Goal: Task Accomplishment & Management: Complete application form

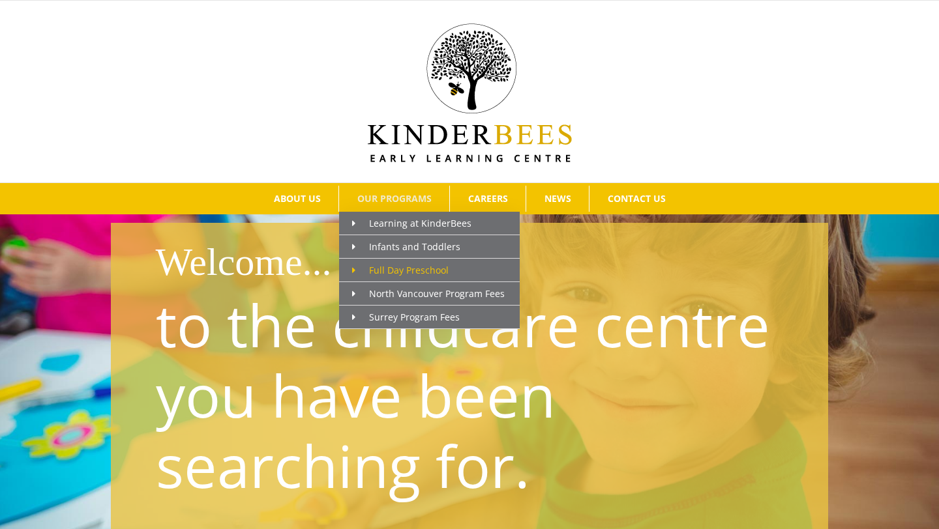
click at [394, 270] on span "Full Day Preschool" at bounding box center [400, 270] width 96 height 12
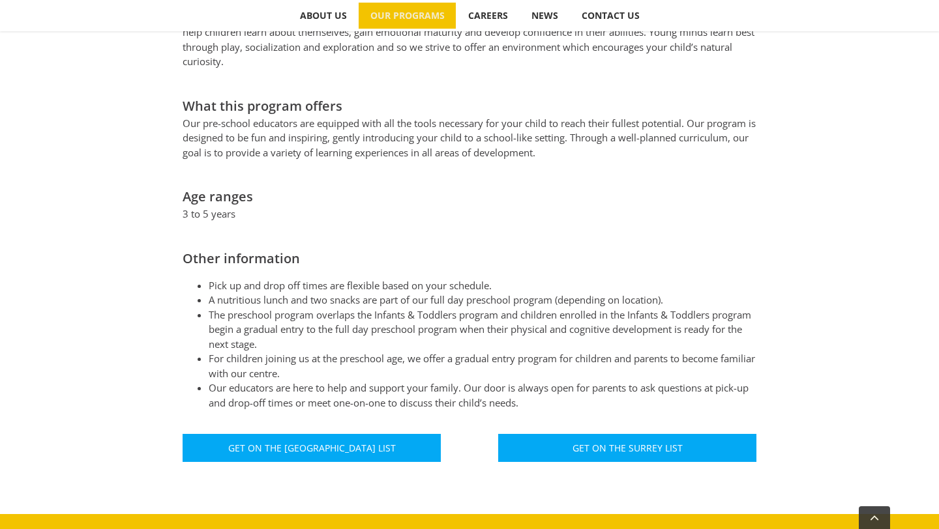
scroll to position [588, 0]
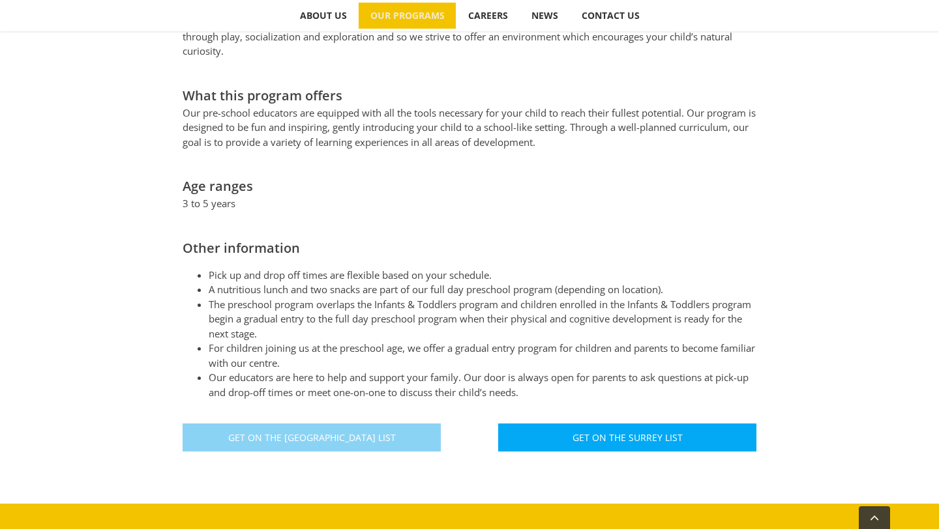
click at [346, 432] on span "Get On The North Vancouver List" at bounding box center [312, 437] width 168 height 11
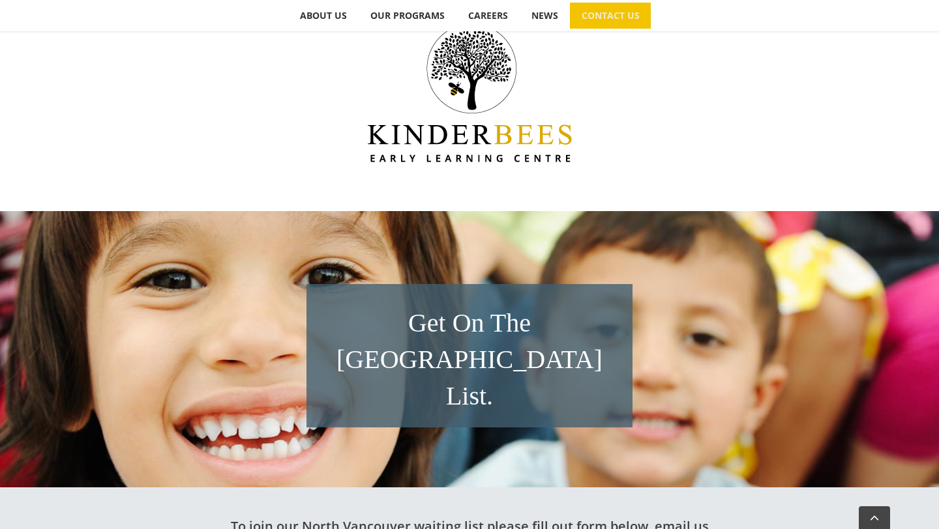
scroll to position [359, 0]
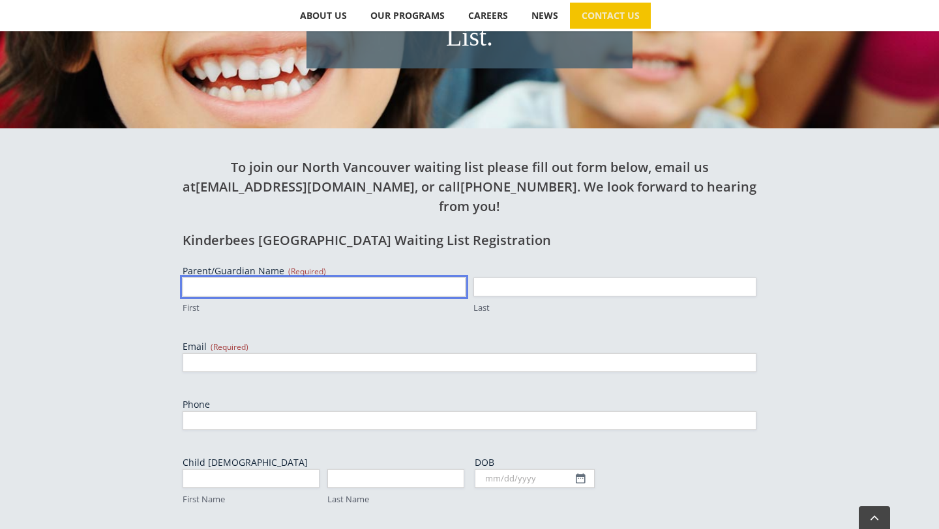
click at [360, 278] on input "First" at bounding box center [324, 287] width 283 height 19
type input "FREEDAUS"
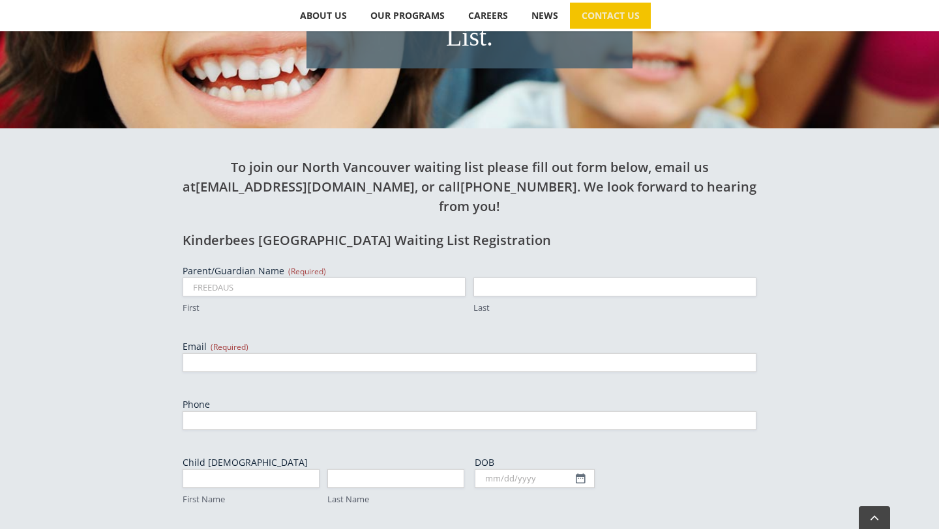
type input "BELLO"
type input "freedausbello@gmail.com"
type input "2368868116"
click at [287, 469] on input "First Name" at bounding box center [251, 478] width 137 height 19
type input "ASIYA"
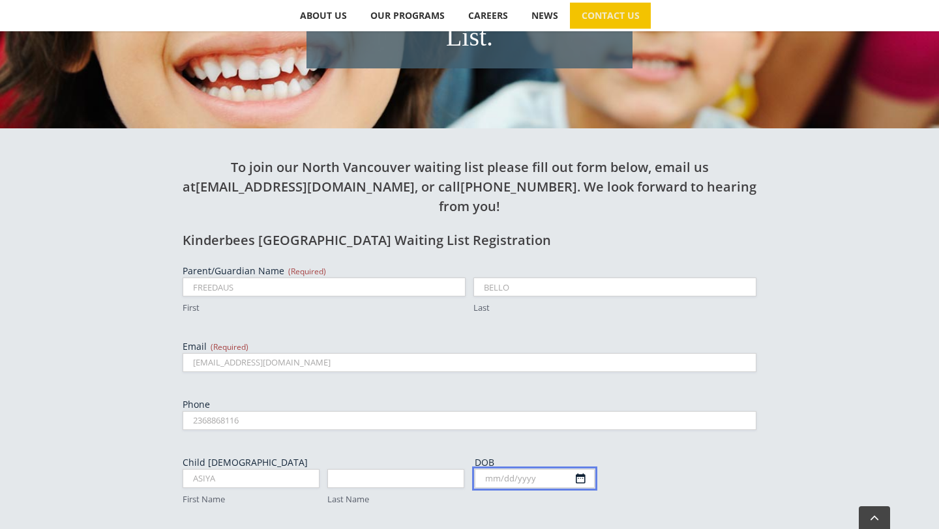
click at [526, 420] on body "Skip to content Search for:  ABOUT US Our Philosophy Why Choose Us? OUR PROGRA…" at bounding box center [469, 392] width 939 height 1502
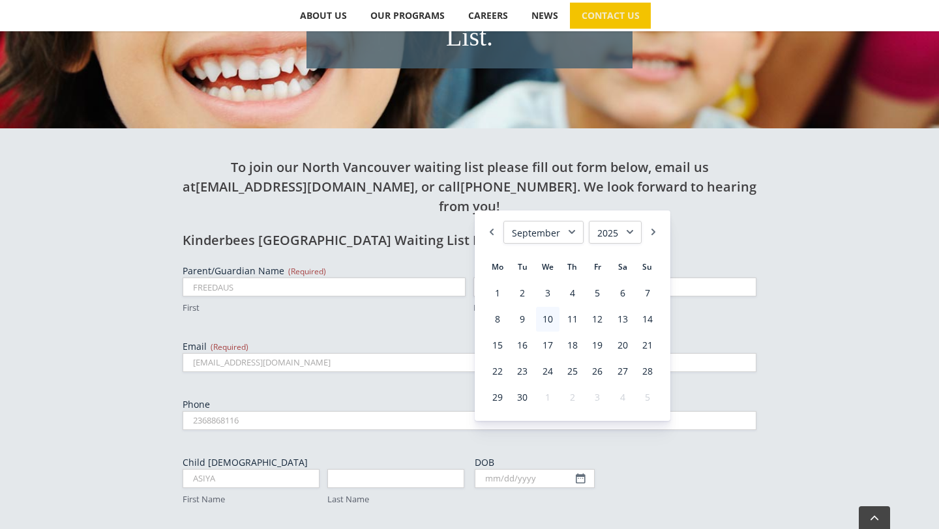
click at [559, 231] on select "January February March April May June July August September October November De…" at bounding box center [543, 232] width 80 height 23
click at [549, 396] on link "30" at bounding box center [547, 397] width 23 height 25
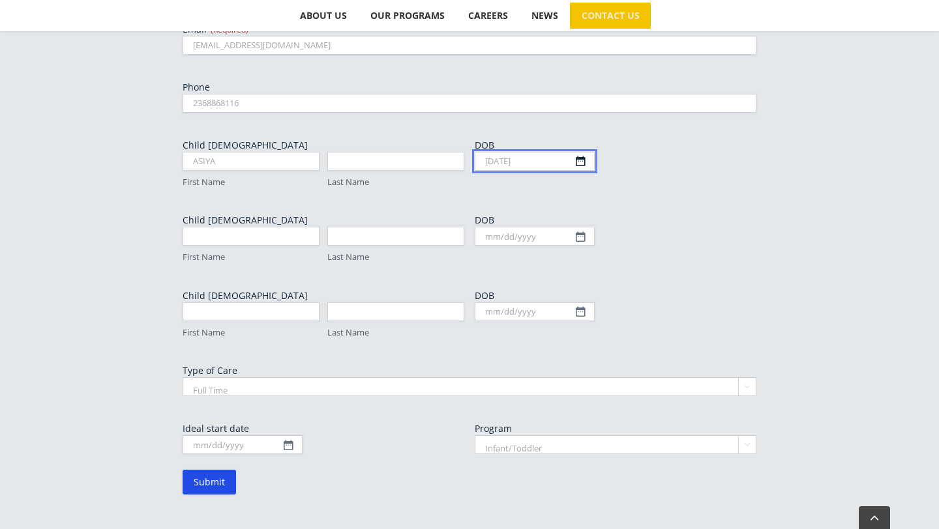
scroll to position [671, 0]
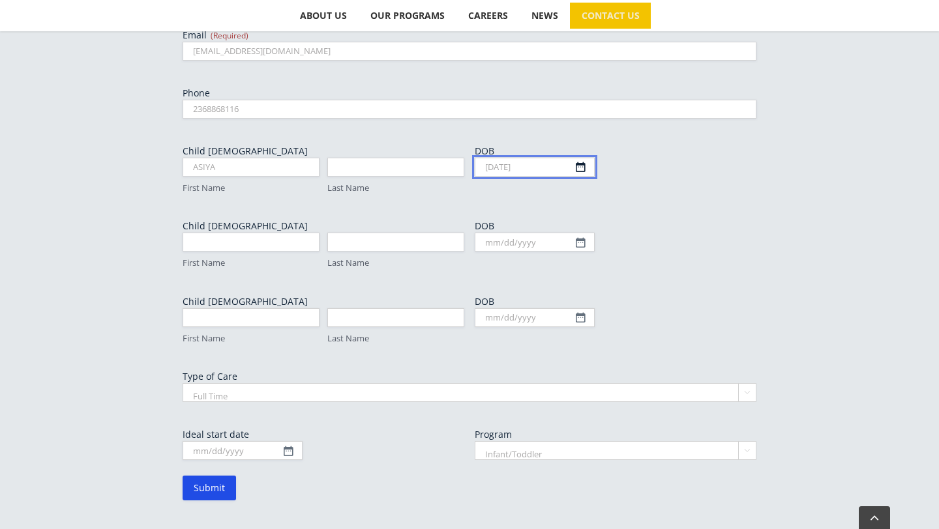
type input "07/30/2021"
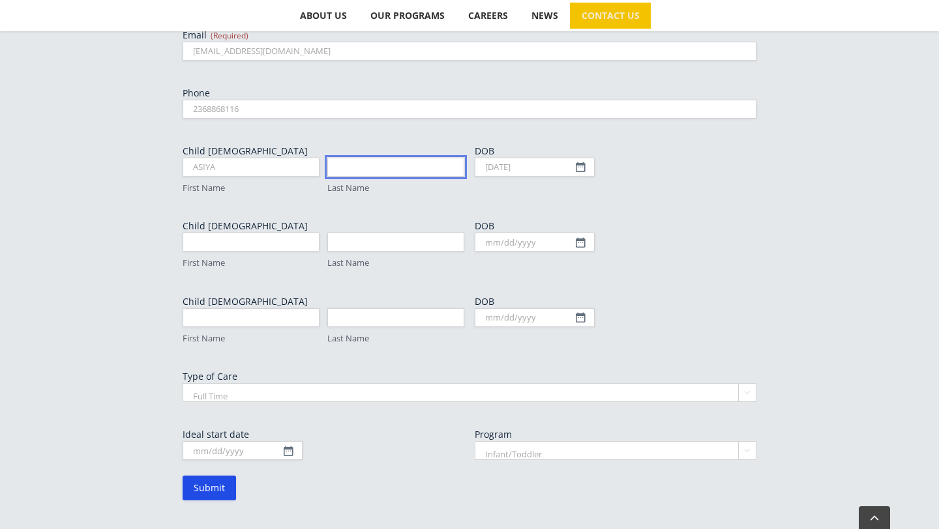
click at [370, 158] on input "Last Name" at bounding box center [395, 167] width 137 height 19
type input "GBENGA-KAREEM"
click at [280, 383] on select "Full Time Part Time" at bounding box center [470, 392] width 574 height 19
click at [183, 383] on select "Full Time Part Time" at bounding box center [470, 392] width 574 height 19
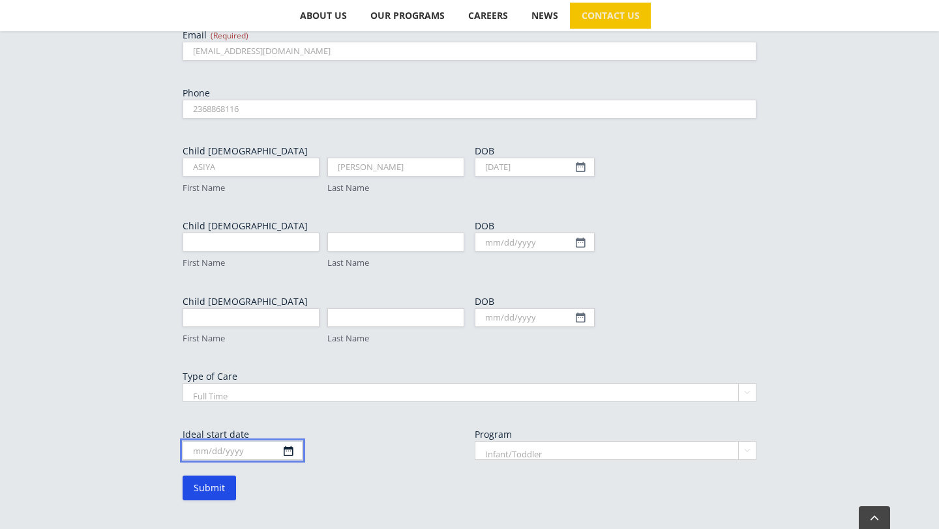
click at [286, 441] on input "Ideal start date" at bounding box center [243, 450] width 120 height 19
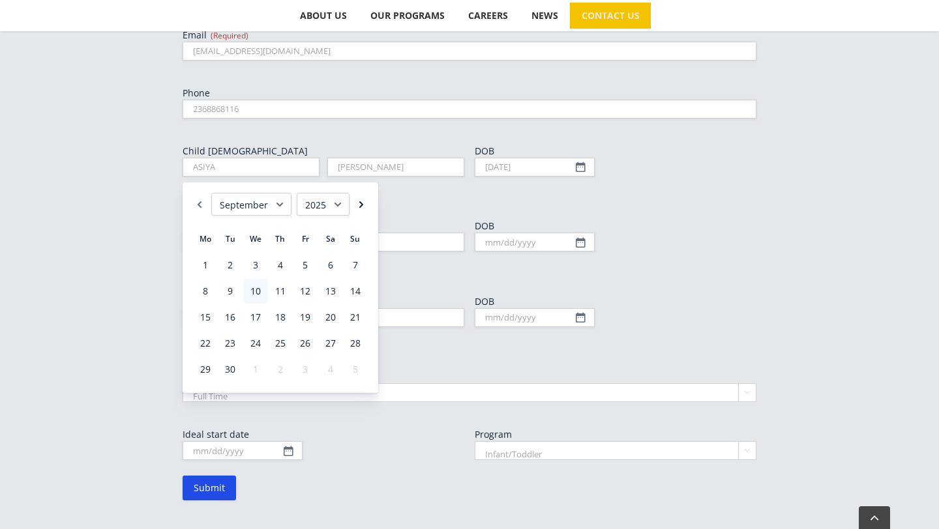
click at [360, 206] on link "Next" at bounding box center [361, 204] width 13 height 23
click at [254, 263] on link "1" at bounding box center [255, 265] width 23 height 25
type input "10/01/2025"
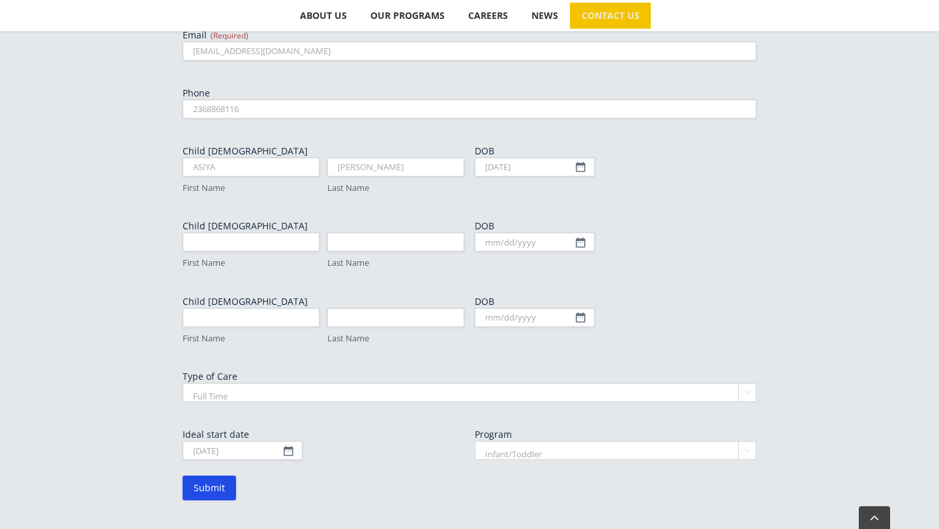
click at [507, 441] on select "Infant/Toddler Preschool" at bounding box center [616, 450] width 282 height 19
select select "Preschool"
click at [475, 441] on select "Infant/Toddler Preschool" at bounding box center [616, 450] width 282 height 19
click at [212, 476] on input "Submit" at bounding box center [209, 488] width 53 height 25
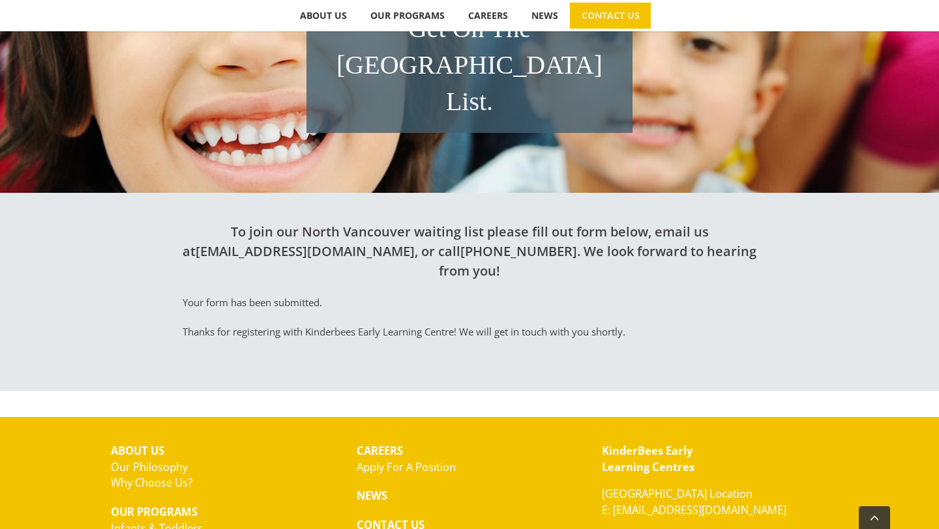
scroll to position [311, 0]
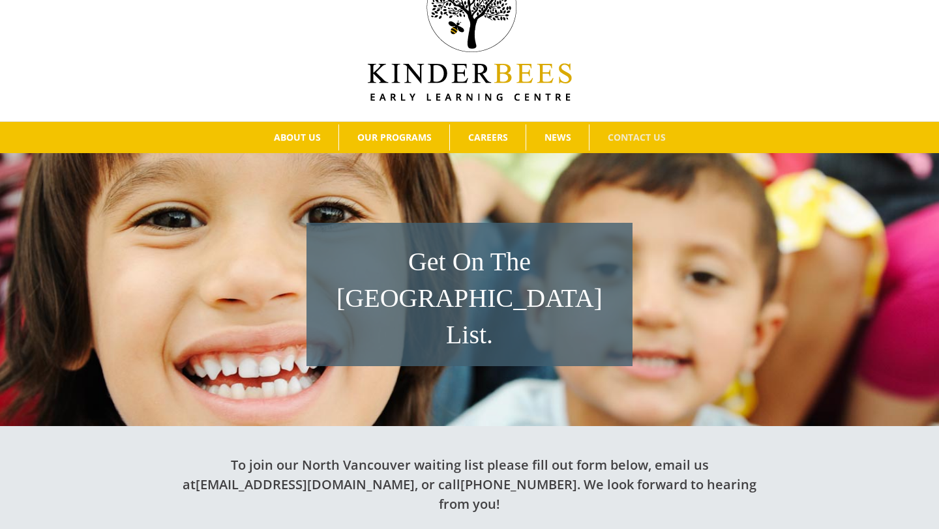
scroll to position [46, 0]
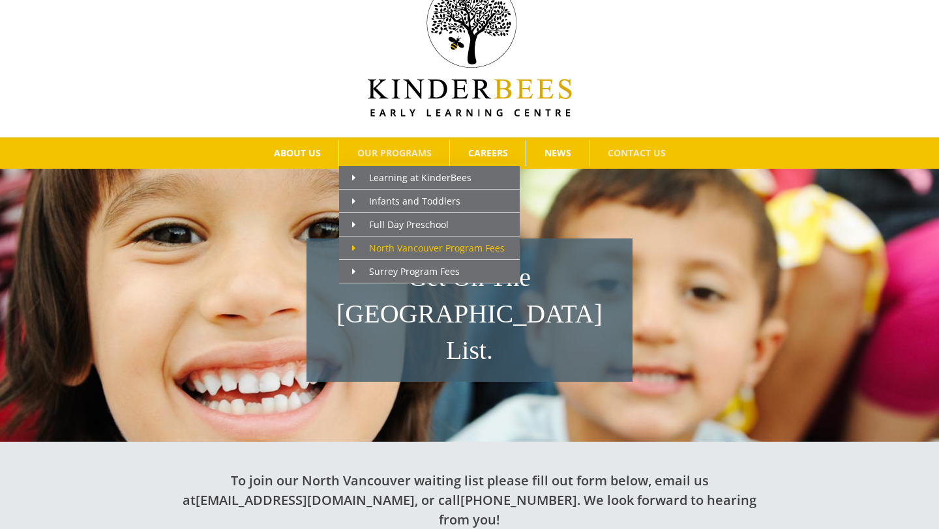
click at [398, 246] on span "North Vancouver Program Fees" at bounding box center [428, 248] width 153 height 12
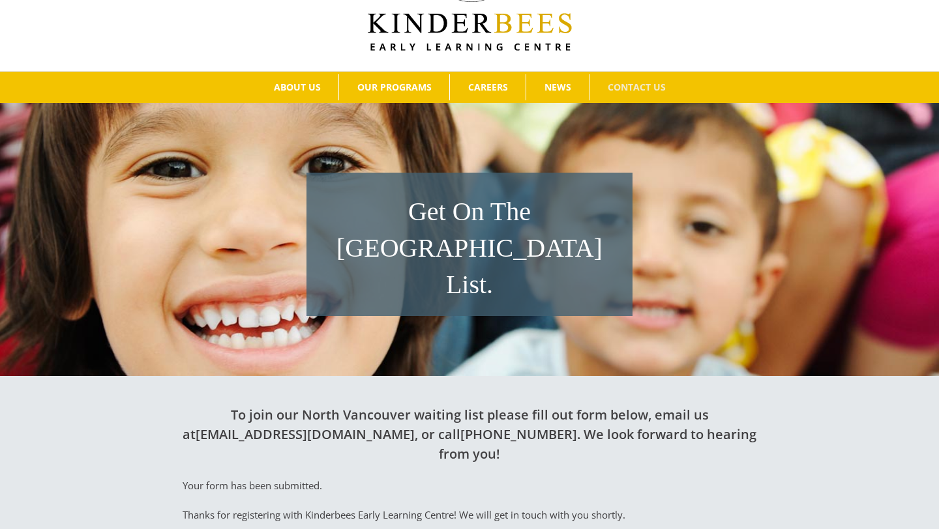
scroll to position [110, 0]
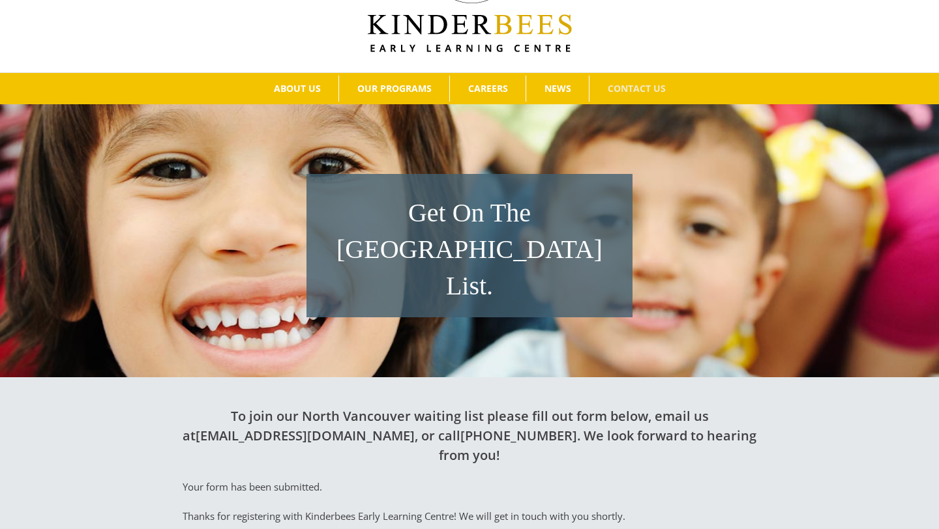
click at [405, 142] on div "Get On The [GEOGRAPHIC_DATA] List." at bounding box center [469, 239] width 939 height 276
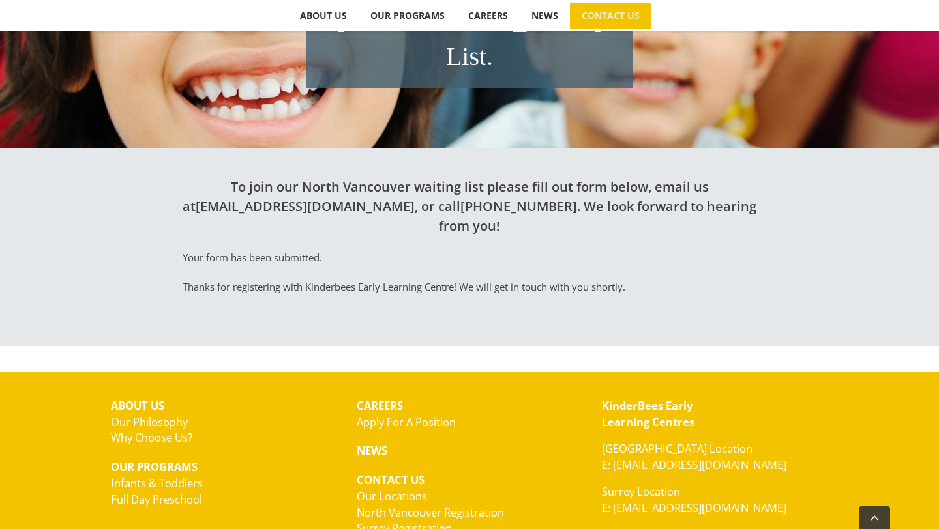
scroll to position [0, 0]
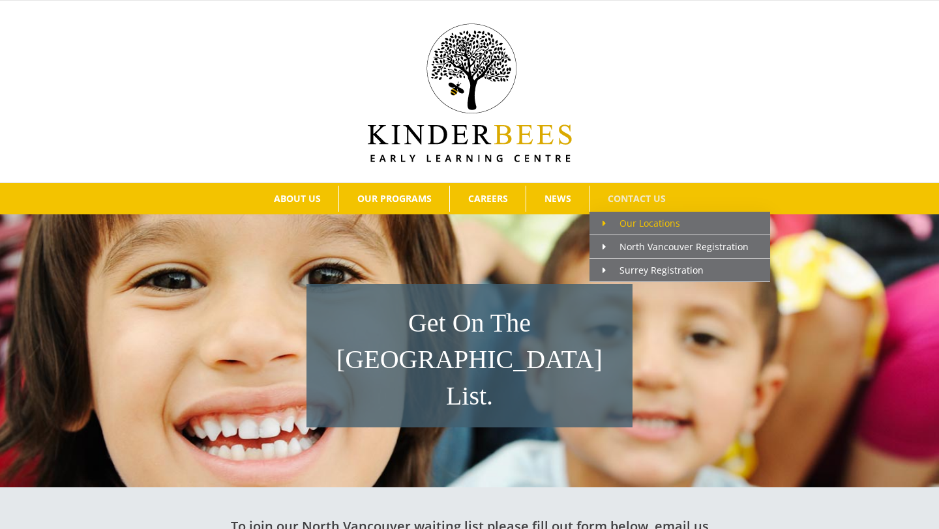
click at [635, 224] on span "Our Locations" at bounding box center [641, 223] width 78 height 12
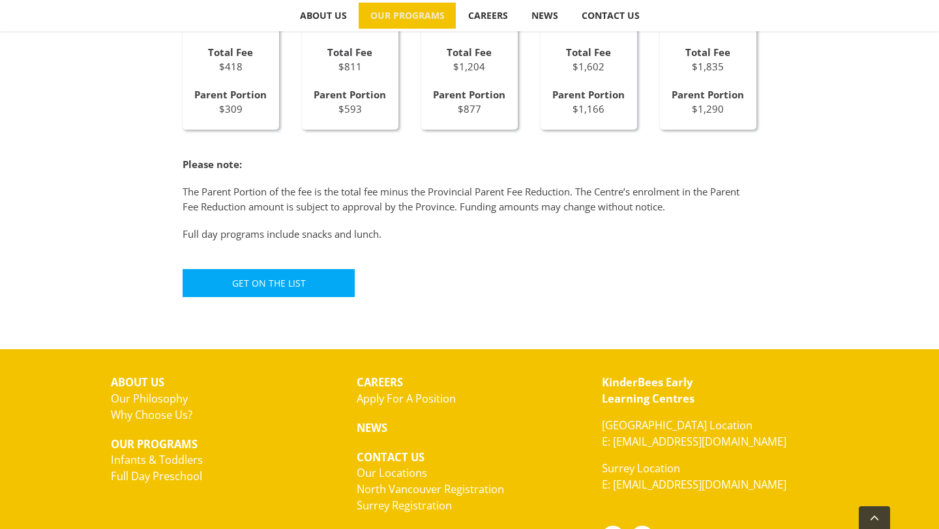
scroll to position [940, 0]
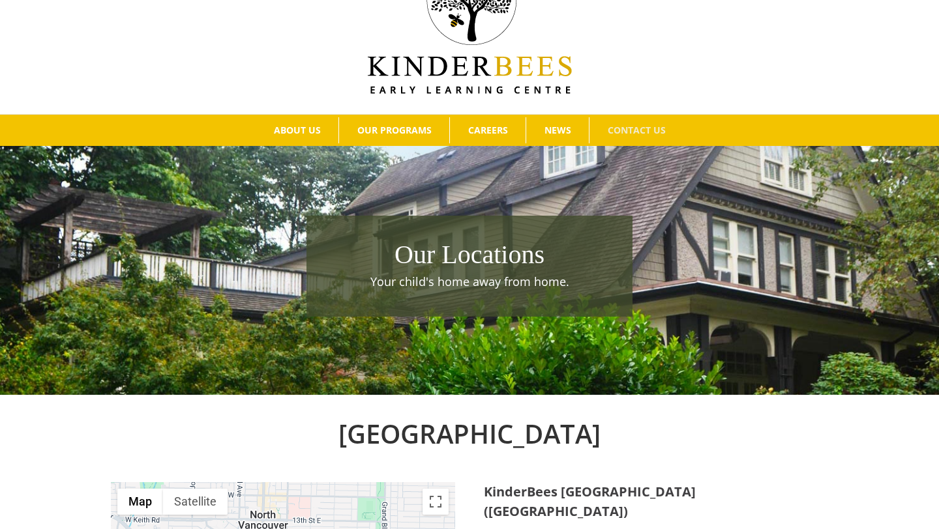
scroll to position [5, 0]
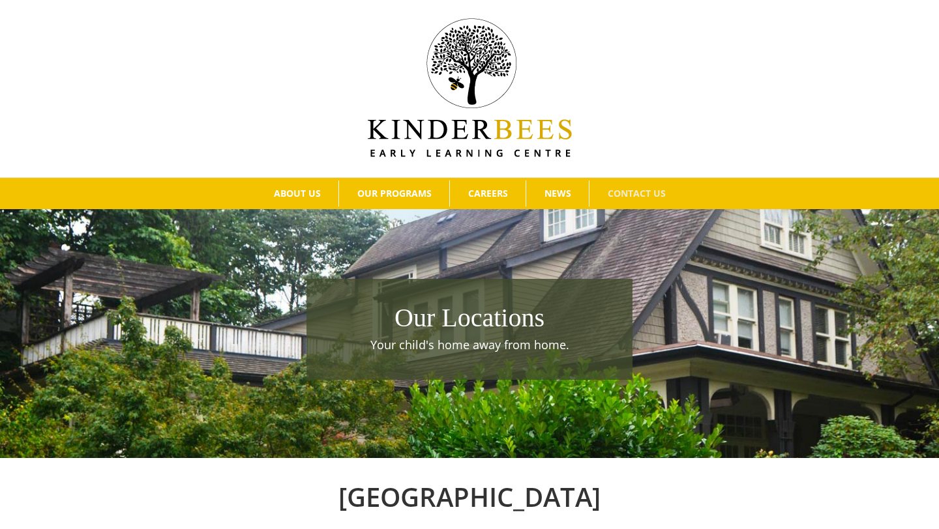
click at [475, 327] on h1 "Our Locations" at bounding box center [469, 318] width 313 height 37
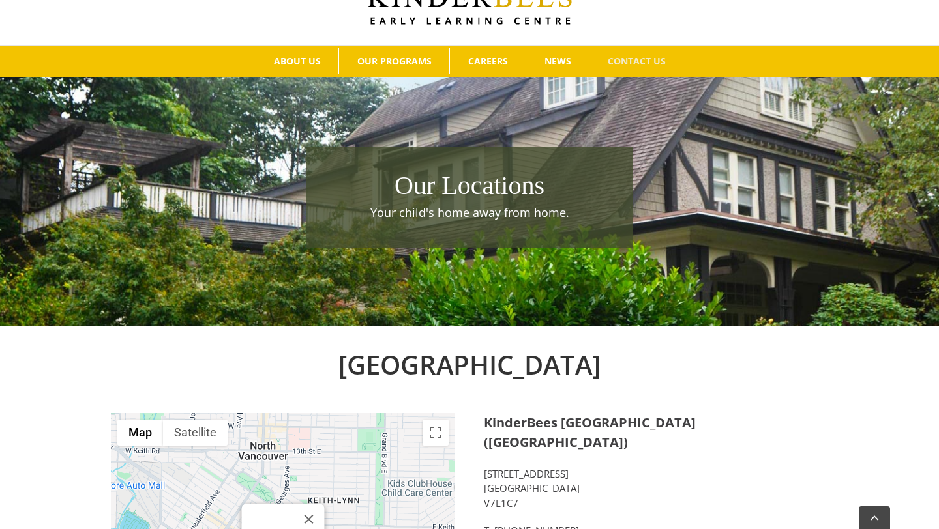
scroll to position [136, 0]
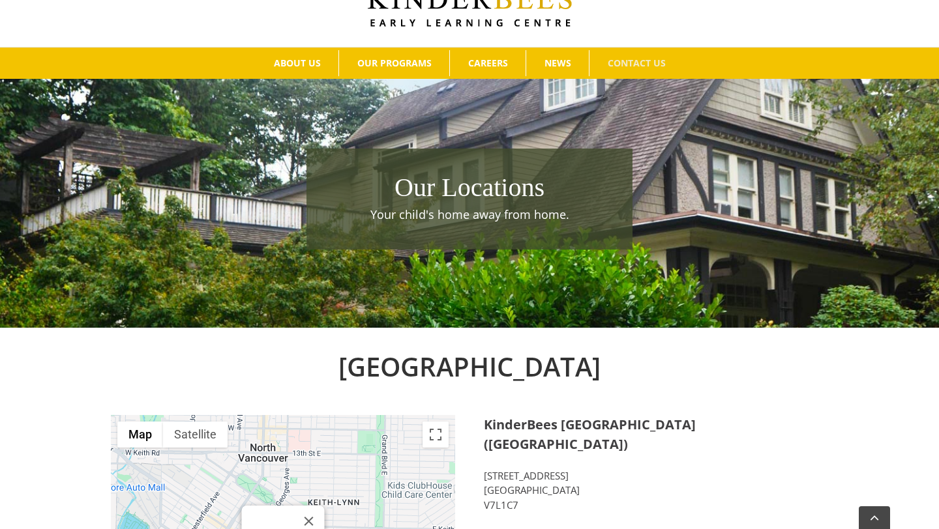
click at [475, 219] on p "Your child's home away from home." at bounding box center [469, 215] width 313 height 18
click at [233, 123] on div "Our Locations Your child's home away from home." at bounding box center [469, 209] width 939 height 176
click at [495, 90] on span "Apply For A Position" at bounding box center [515, 87] width 104 height 12
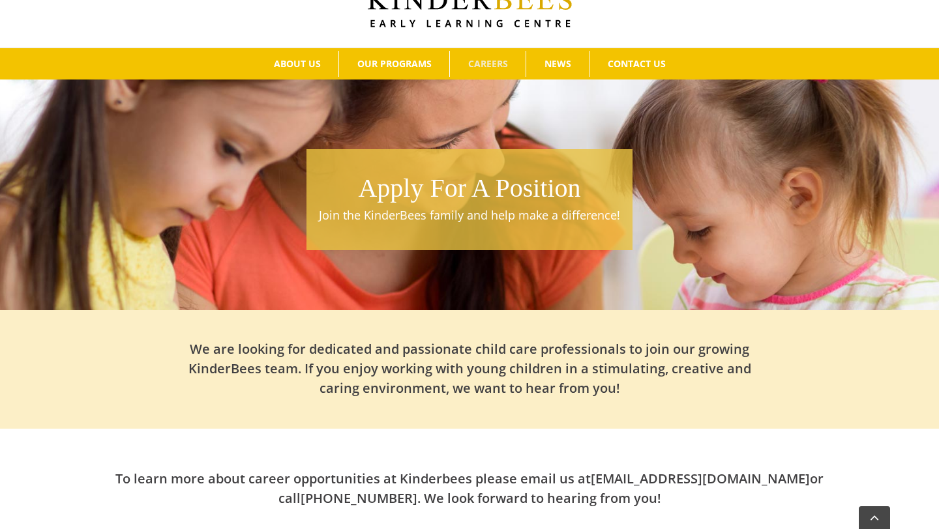
scroll to position [220, 0]
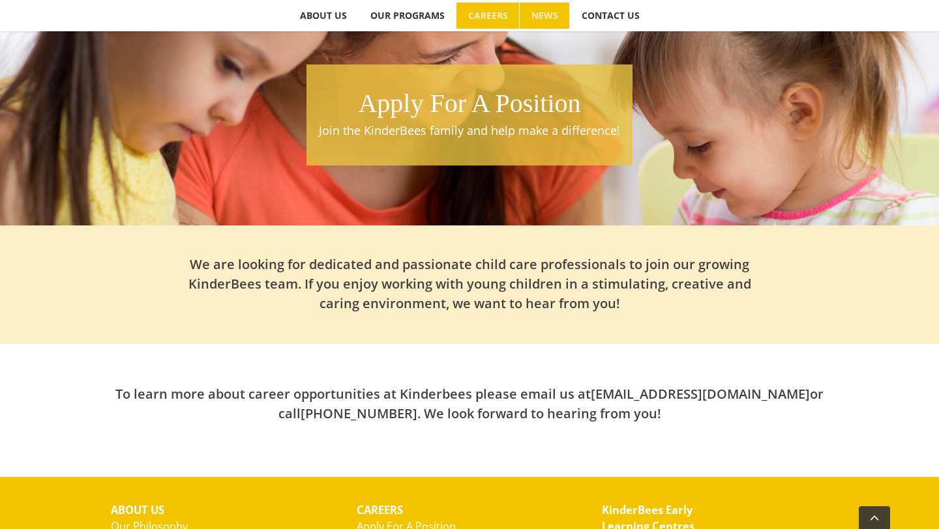
click at [541, 19] on span "NEWS" at bounding box center [544, 15] width 27 height 9
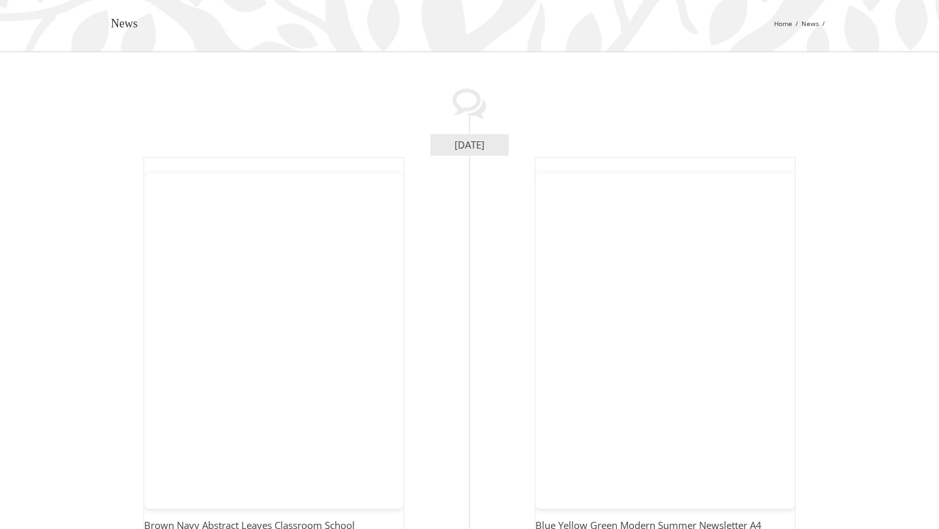
scroll to position [124, 0]
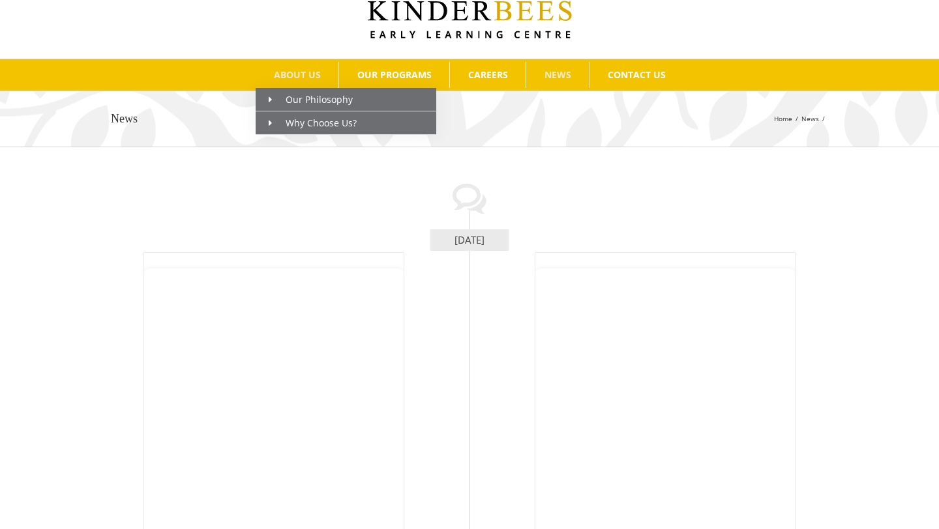
click at [305, 78] on span "ABOUT US" at bounding box center [297, 74] width 47 height 9
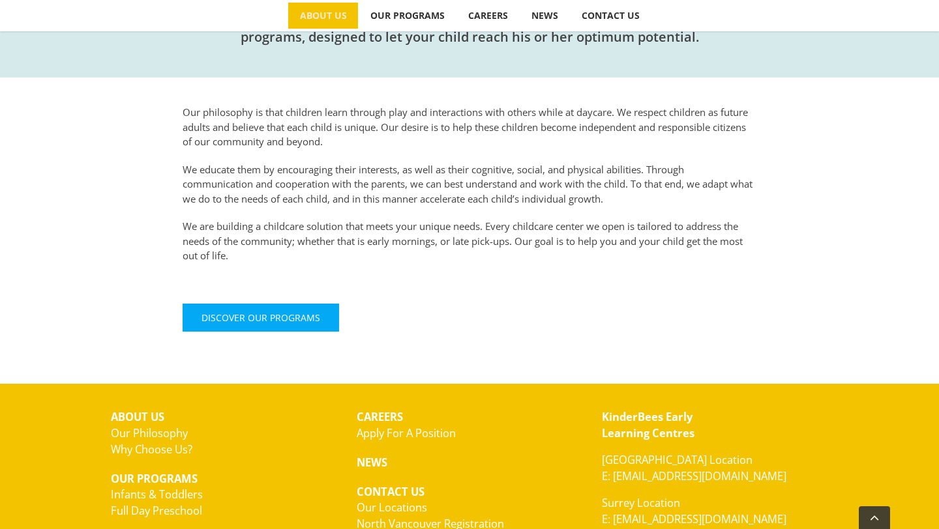
scroll to position [467, 0]
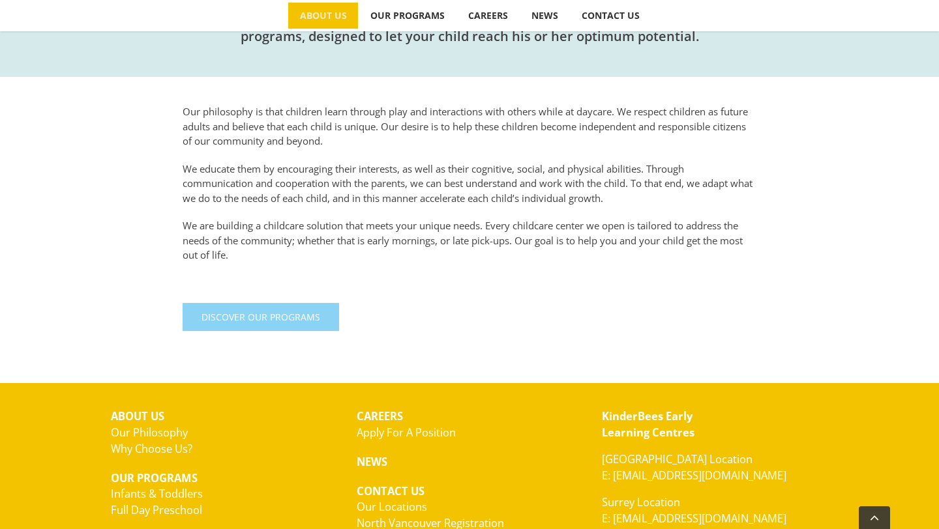
click at [294, 323] on span "Discover Our Programs" at bounding box center [260, 317] width 119 height 11
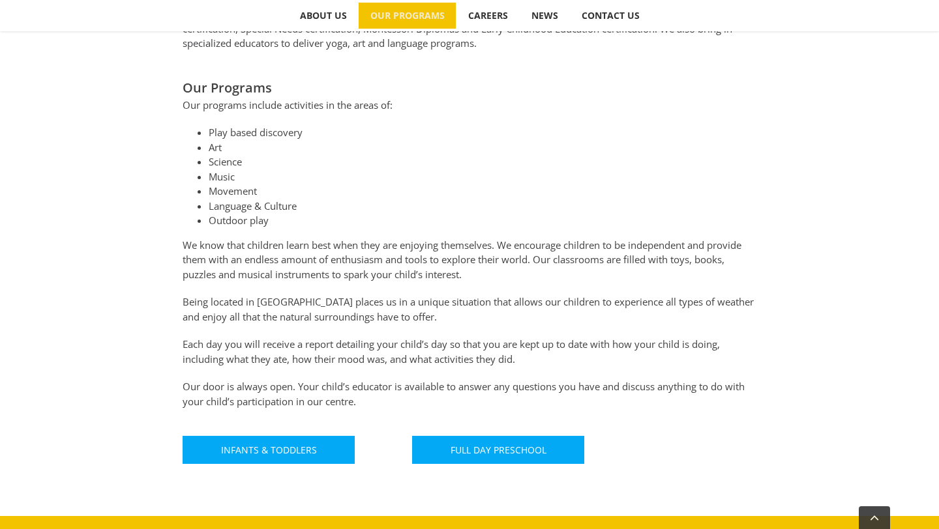
scroll to position [572, 0]
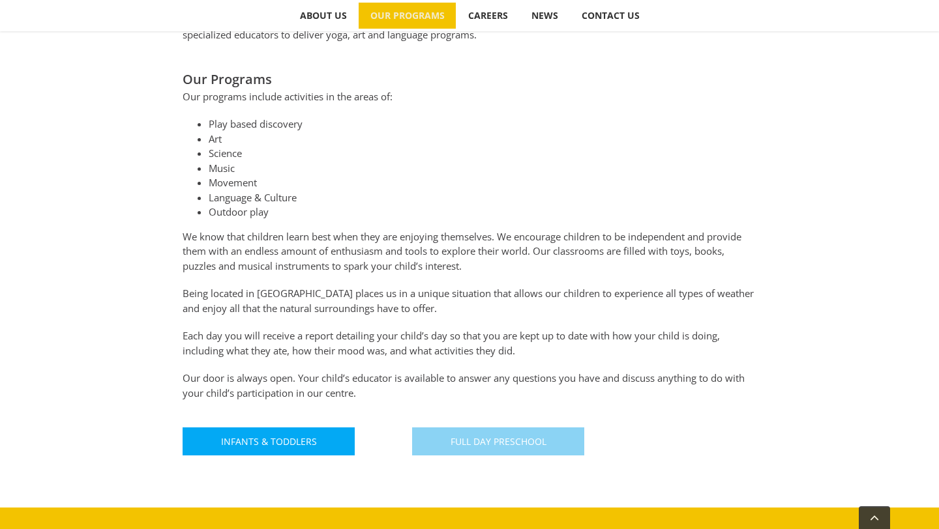
click at [505, 450] on link "Full Day Preschool" at bounding box center [498, 442] width 172 height 28
